Goal: Information Seeking & Learning: Learn about a topic

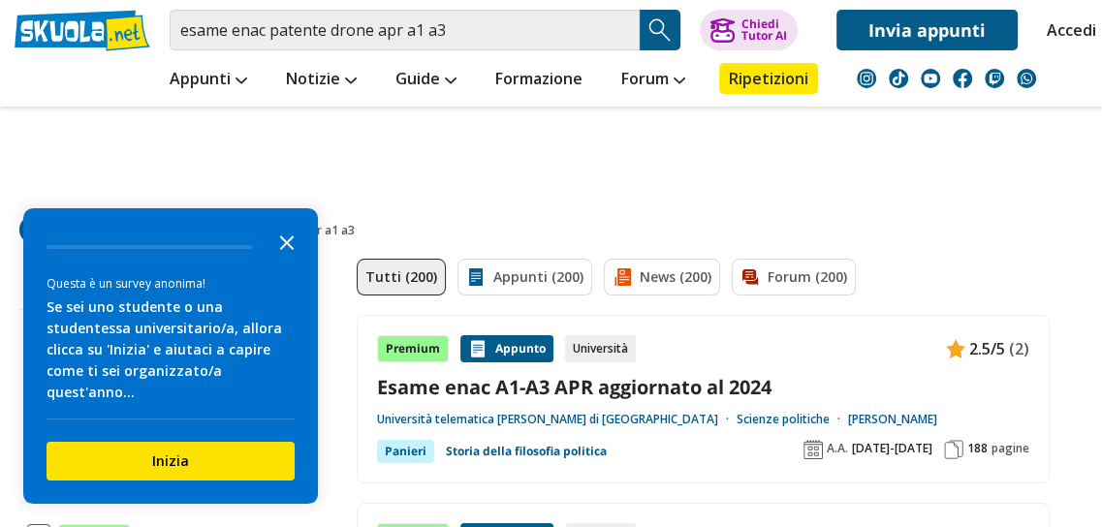
click at [291, 261] on icon "Close the survey" at bounding box center [286, 241] width 39 height 39
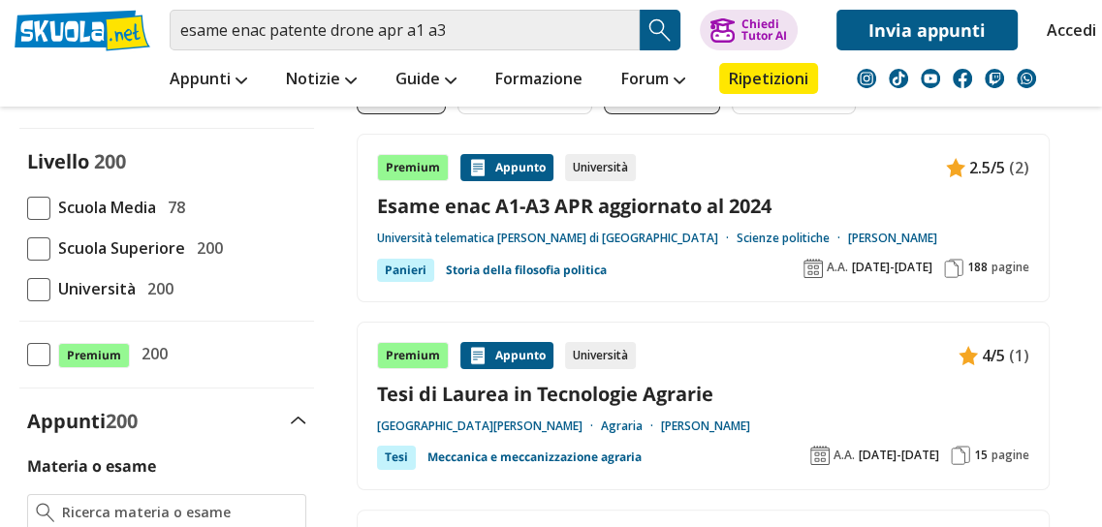
scroll to position [194, 0]
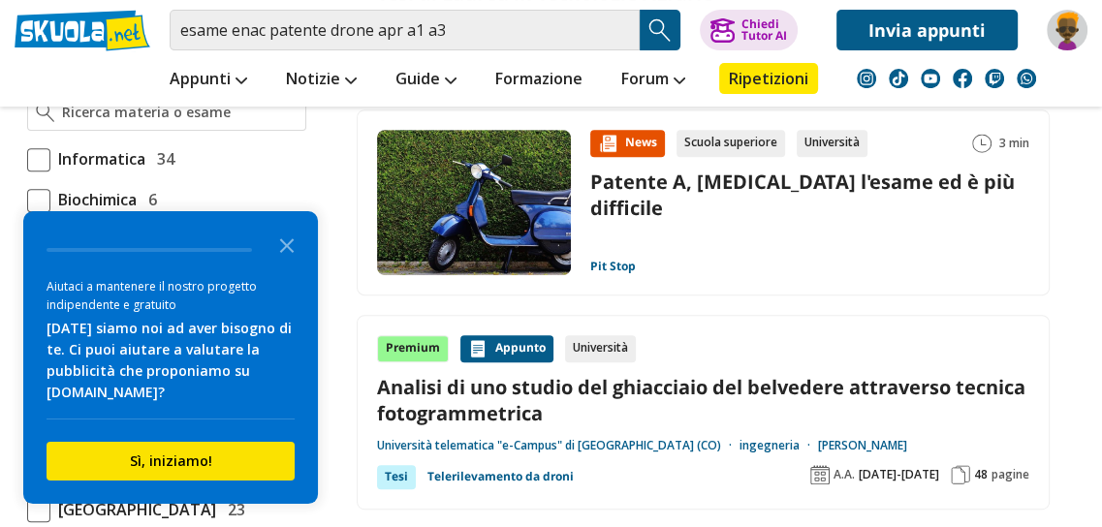
scroll to position [678, 0]
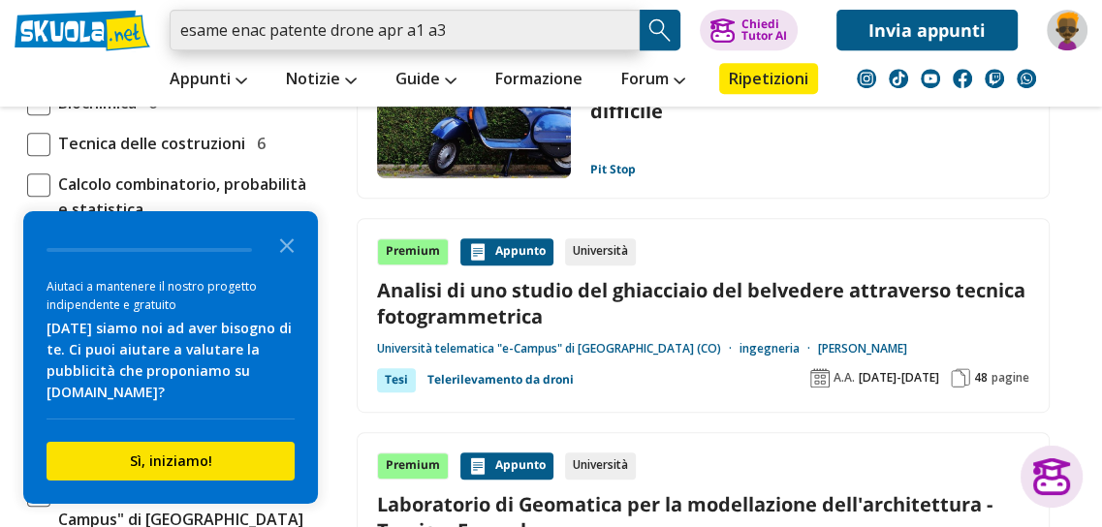
click at [390, 29] on input "esame enac patente drone apr a1 a3" at bounding box center [405, 30] width 470 height 41
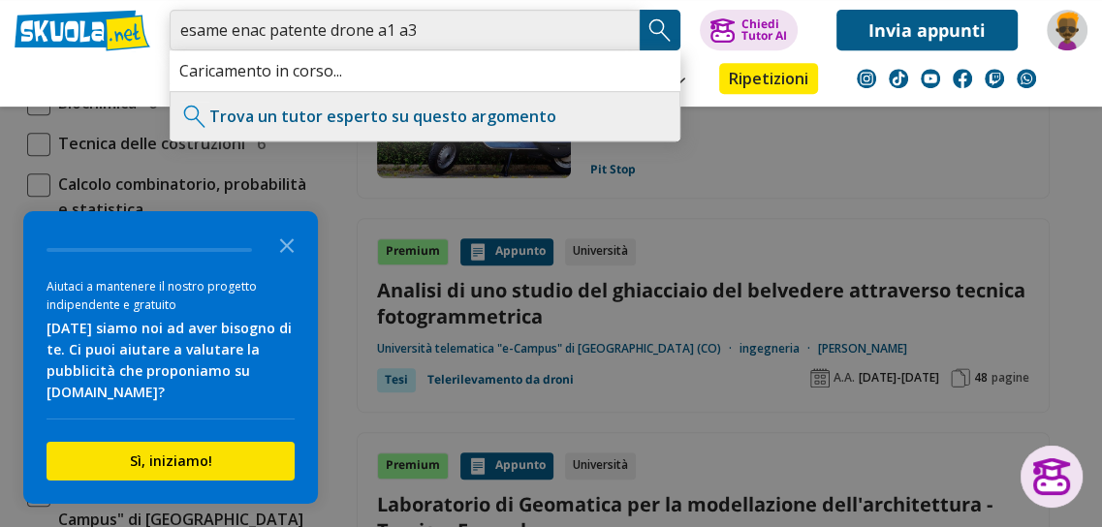
type input "esame enac patente drone a1 a3"
click at [283, 248] on polygon "Close the survey" at bounding box center [287, 245] width 15 height 15
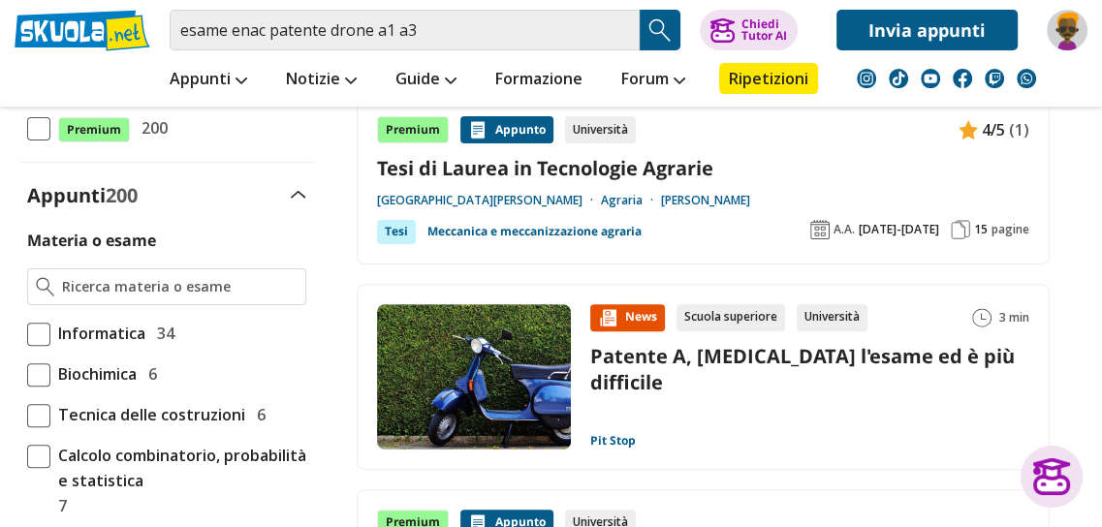
scroll to position [97, 0]
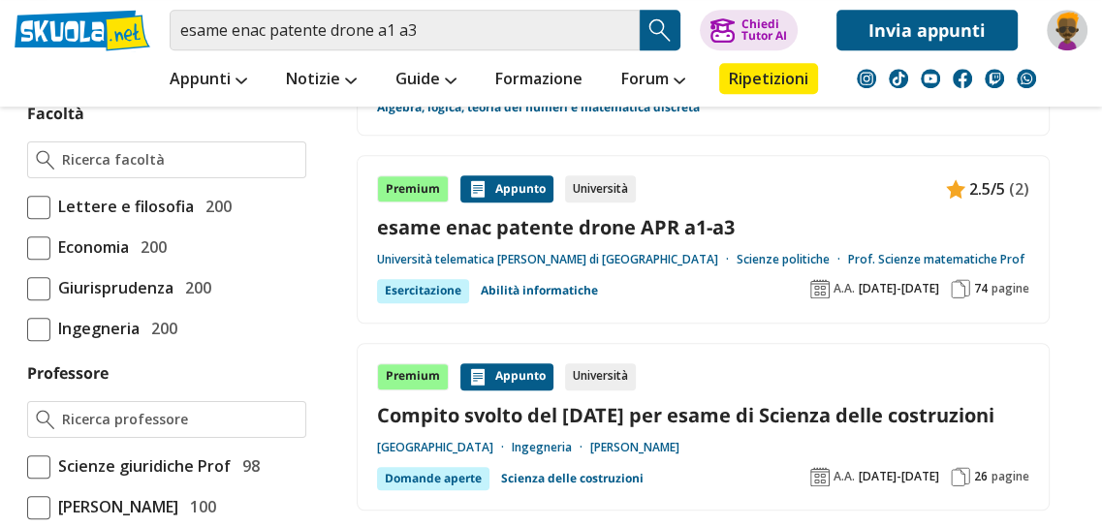
scroll to position [1163, 0]
